Goal: Transaction & Acquisition: Purchase product/service

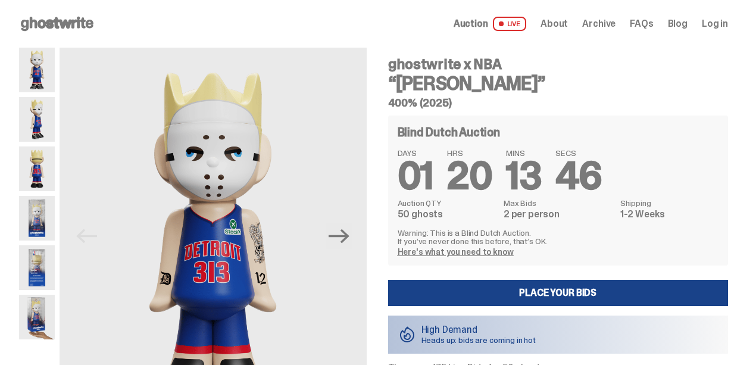
scroll to position [264, 0]
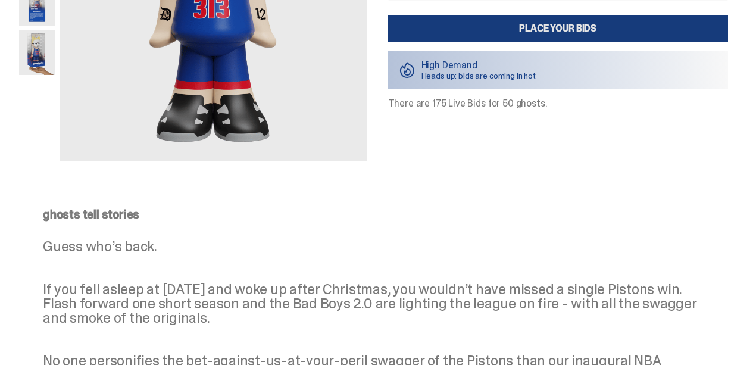
click at [615, 21] on link "Place your Bids" at bounding box center [558, 28] width 340 height 26
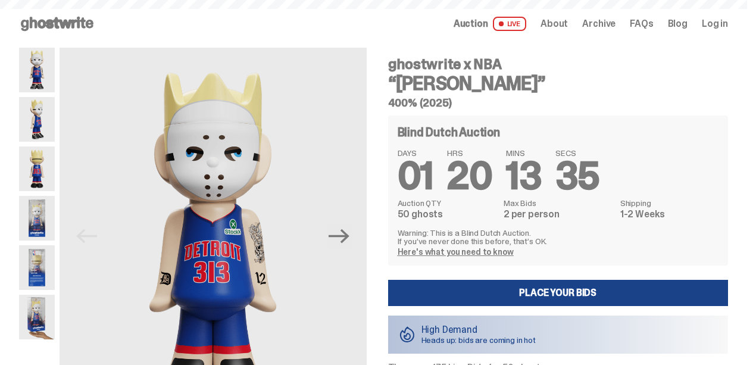
click at [74, 27] on use at bounding box center [57, 24] width 73 height 14
click at [73, 24] on use at bounding box center [57, 24] width 73 height 14
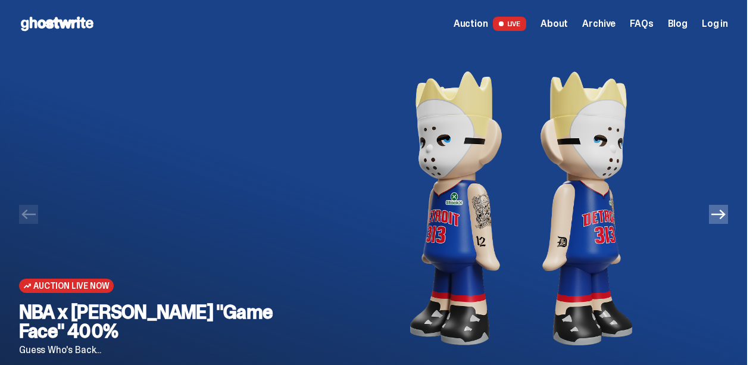
scroll to position [66, 0]
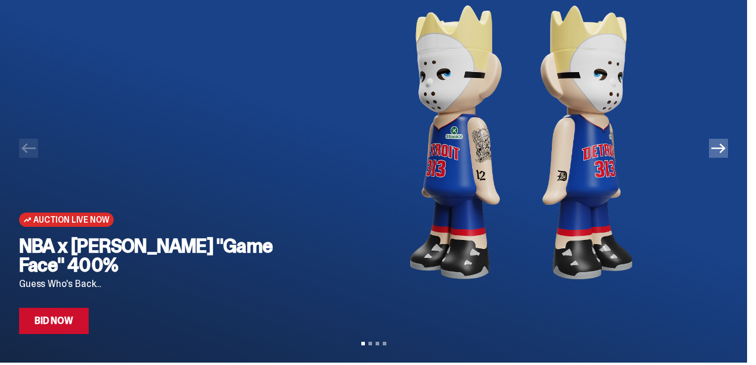
click at [581, 163] on img at bounding box center [521, 142] width 376 height 321
click at [723, 154] on icon "Next" at bounding box center [718, 148] width 14 height 14
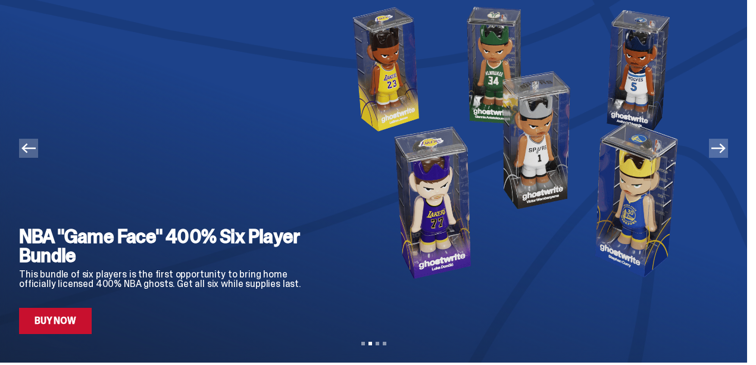
scroll to position [0, 0]
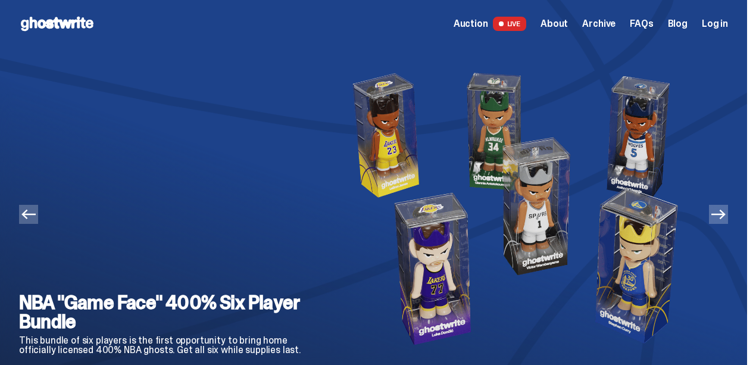
click at [26, 222] on button "Previous" at bounding box center [28, 214] width 19 height 19
